Goal: Go to known website: Access a specific website the user already knows

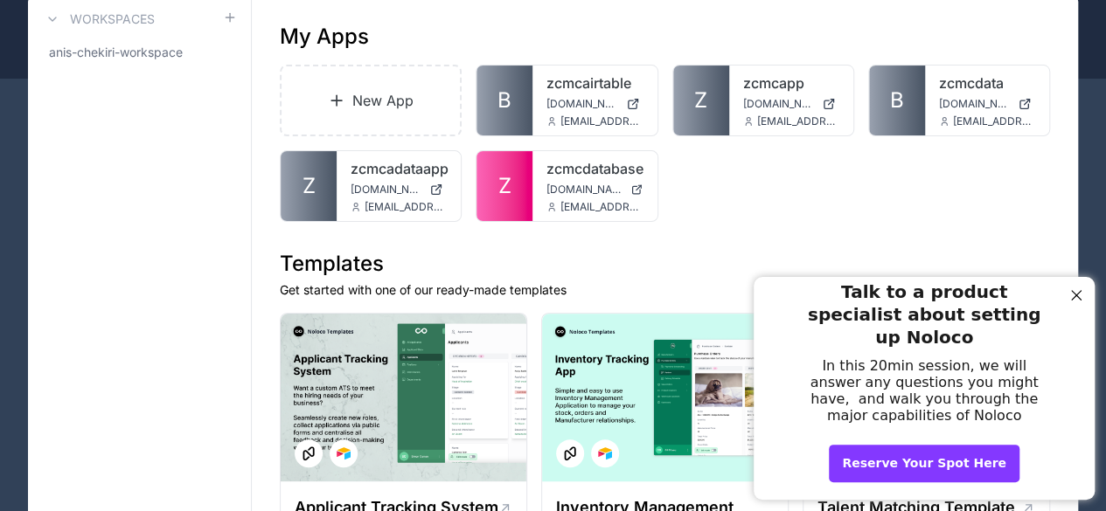
click at [858, 190] on div "New App B zcmcairtable [DOMAIN_NAME] [EMAIL_ADDRESS][DOMAIN_NAME] Z zcmcapp [DO…" at bounding box center [665, 143] width 770 height 157
click at [552, 174] on link "zcmcdatabase" at bounding box center [594, 168] width 96 height 21
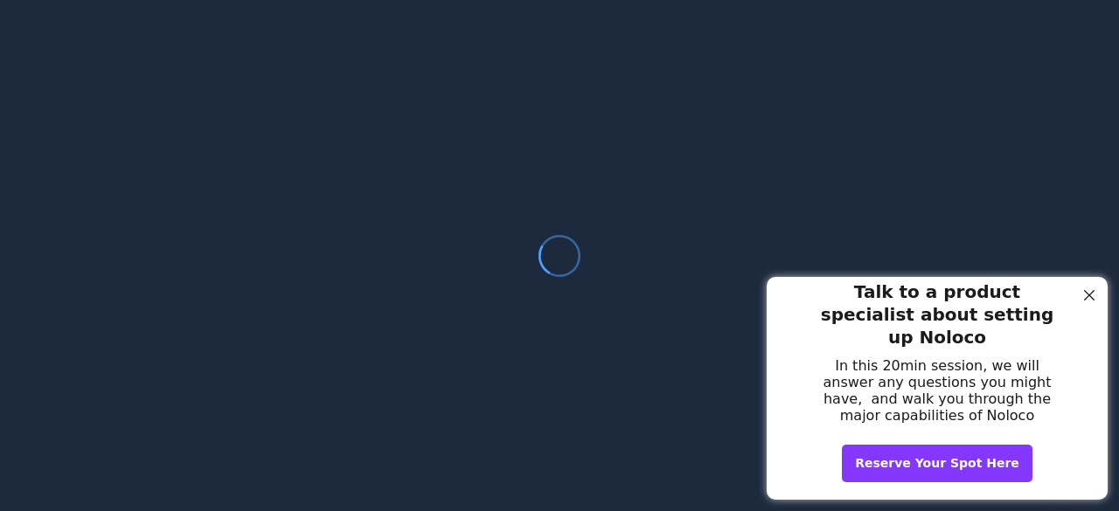
click at [1092, 303] on div at bounding box center [1089, 295] width 23 height 23
